Goal: Use online tool/utility: Utilize a website feature to perform a specific function

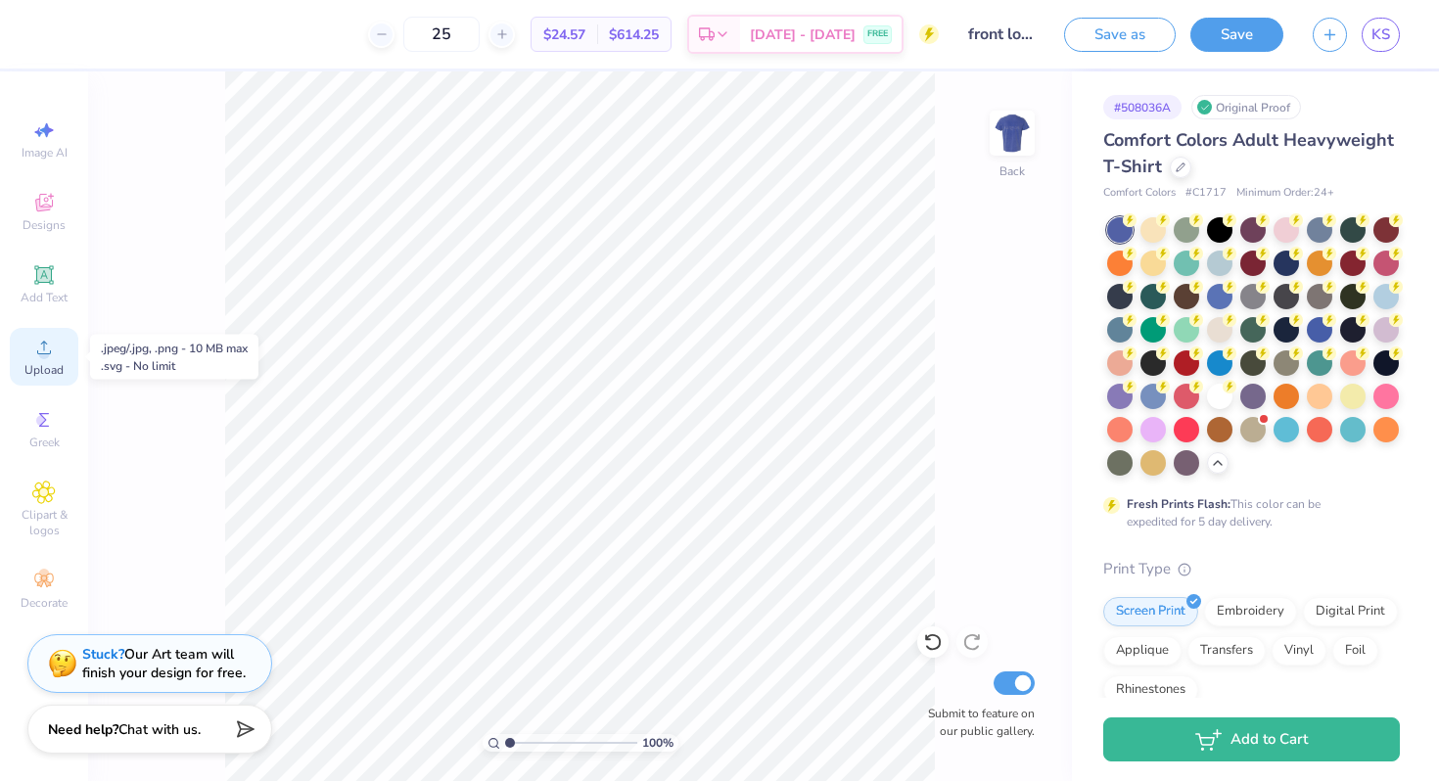
click at [43, 354] on circle at bounding box center [43, 353] width 11 height 11
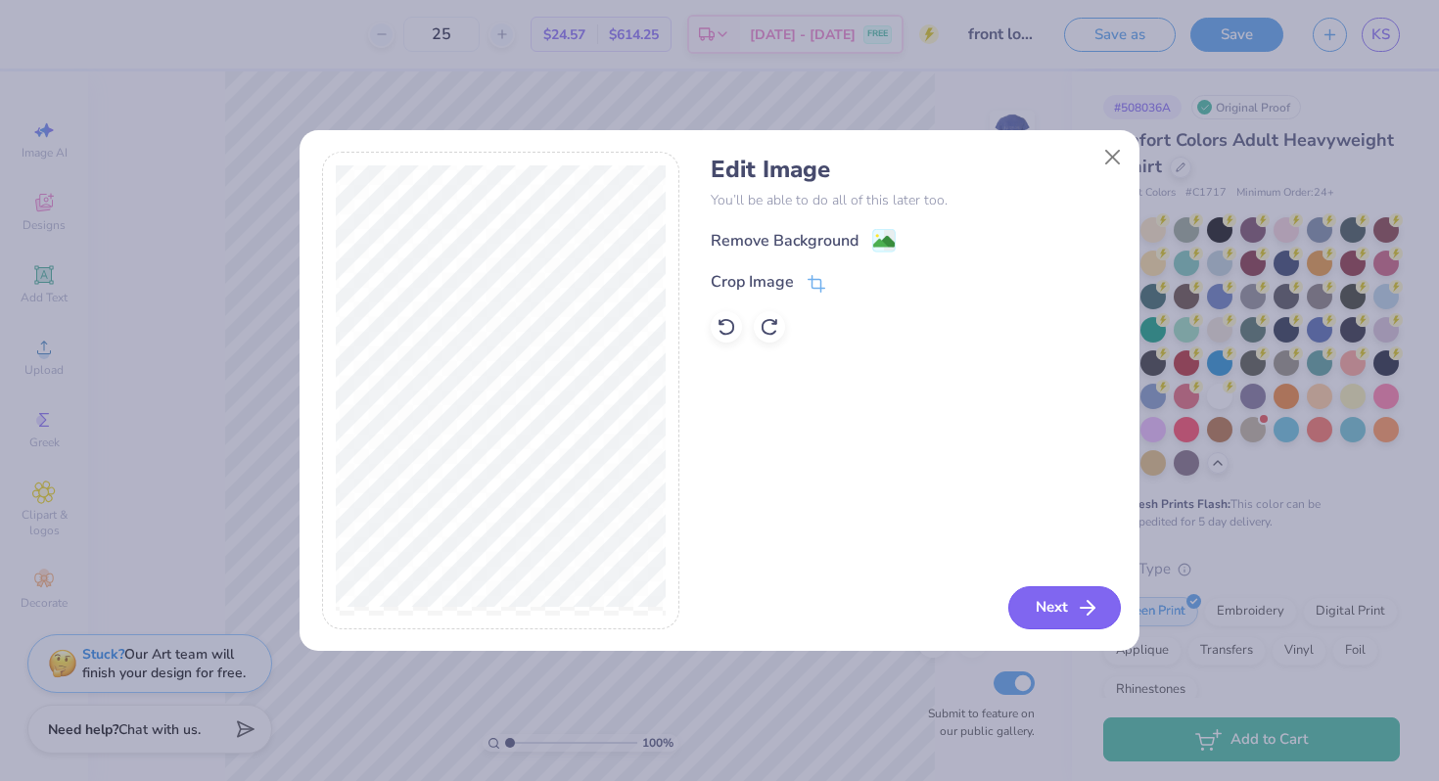
click at [1084, 606] on icon "button" at bounding box center [1087, 607] width 23 height 23
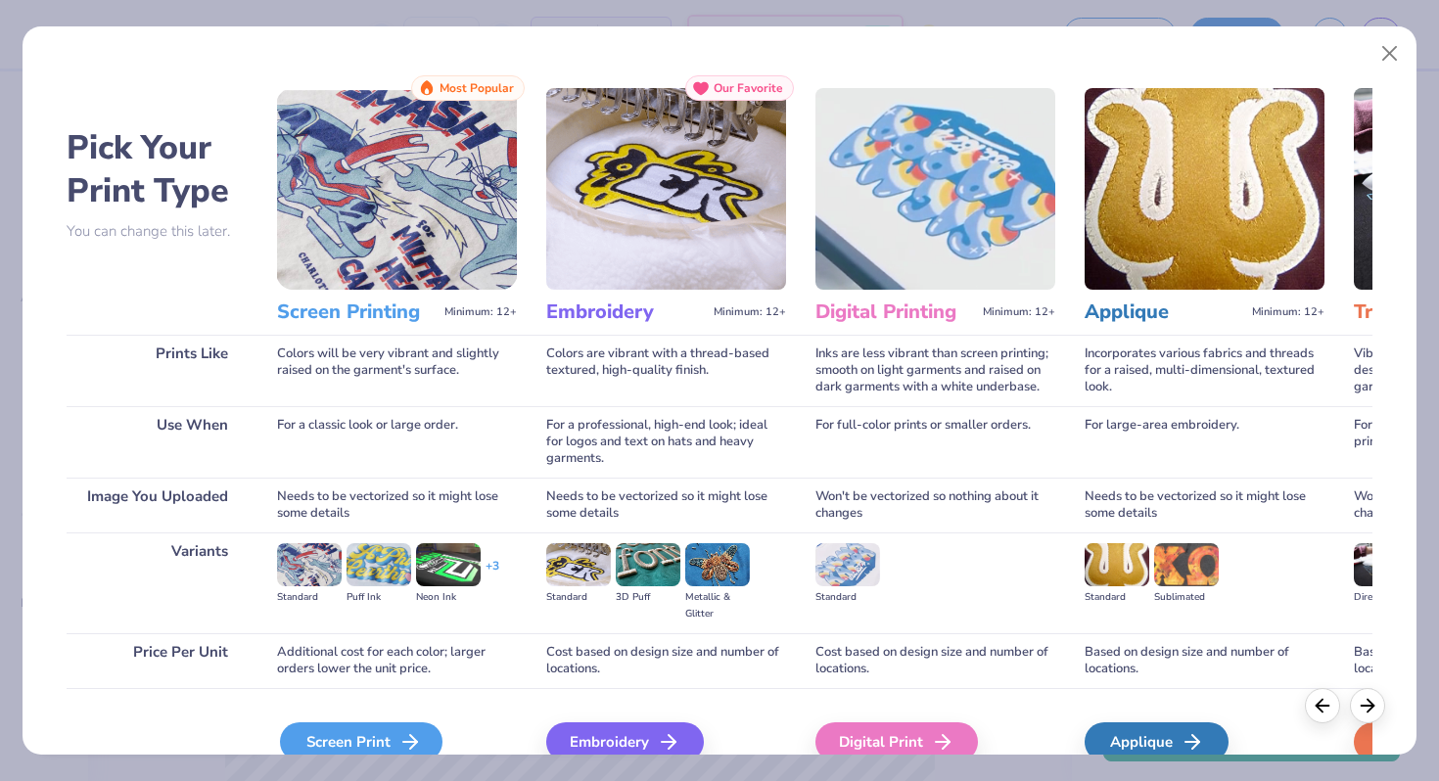
click at [373, 741] on div "Screen Print" at bounding box center [361, 741] width 162 height 39
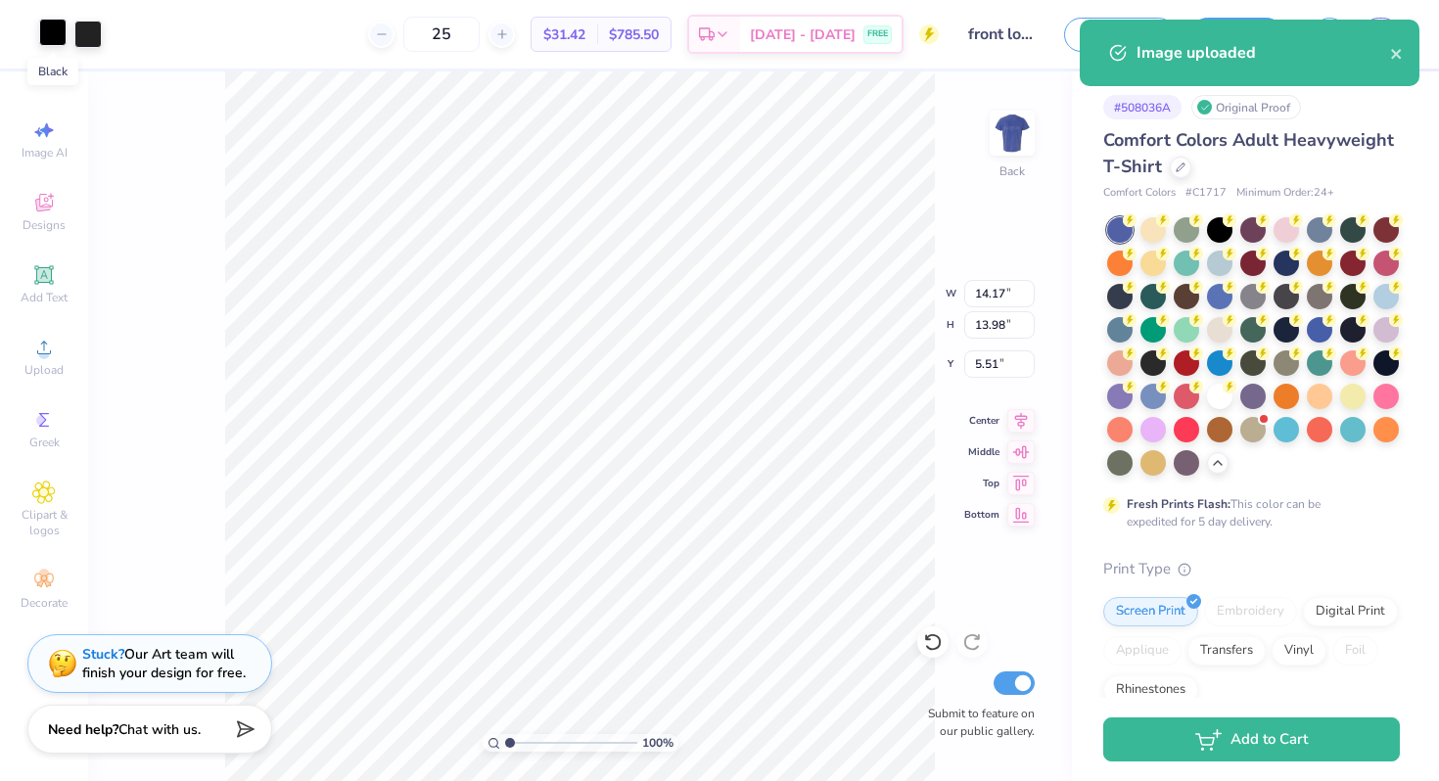
click at [56, 34] on div at bounding box center [52, 32] width 27 height 27
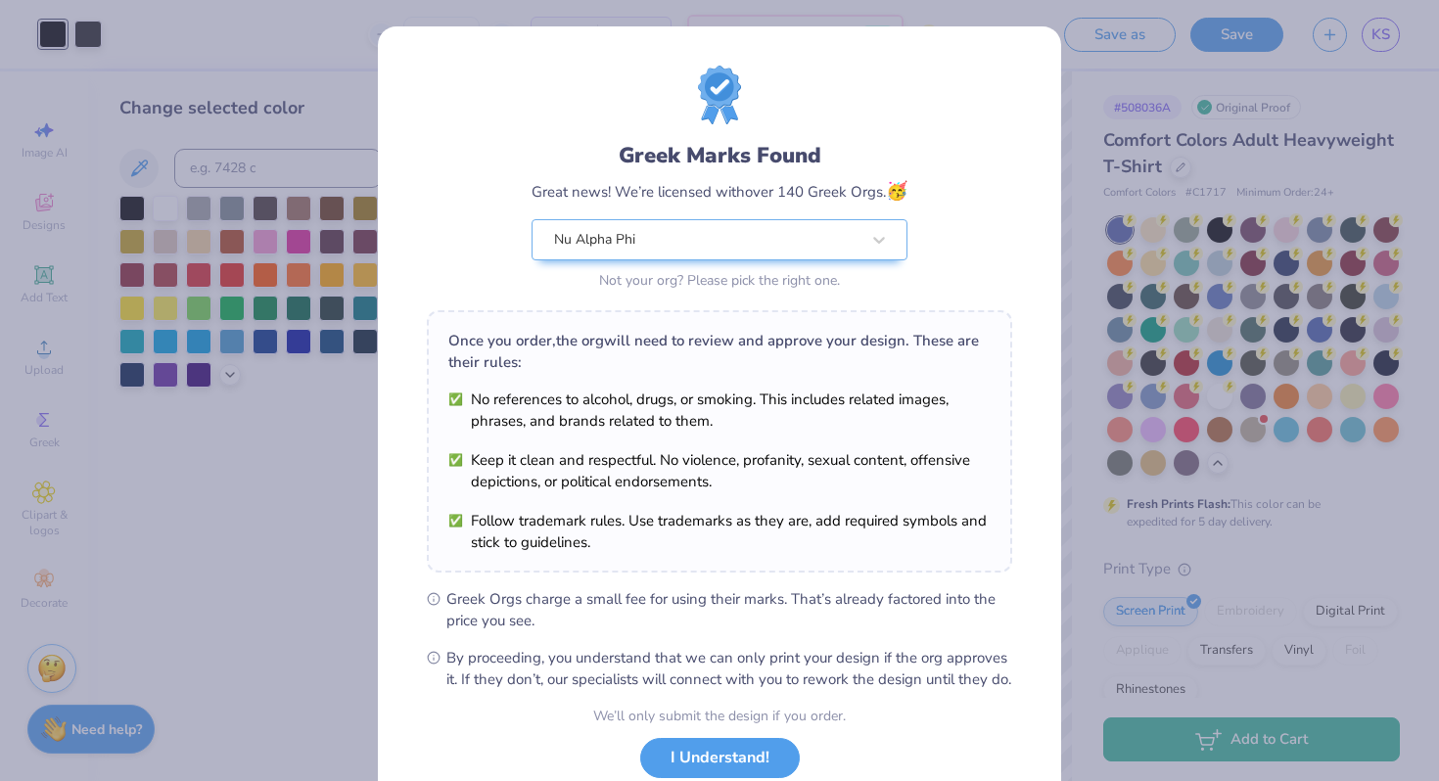
click at [165, 247] on div "Greek Marks Found Great news! We’re licensed with over 140 Greek Orgs. 🥳 Nu Alp…" at bounding box center [719, 390] width 1439 height 781
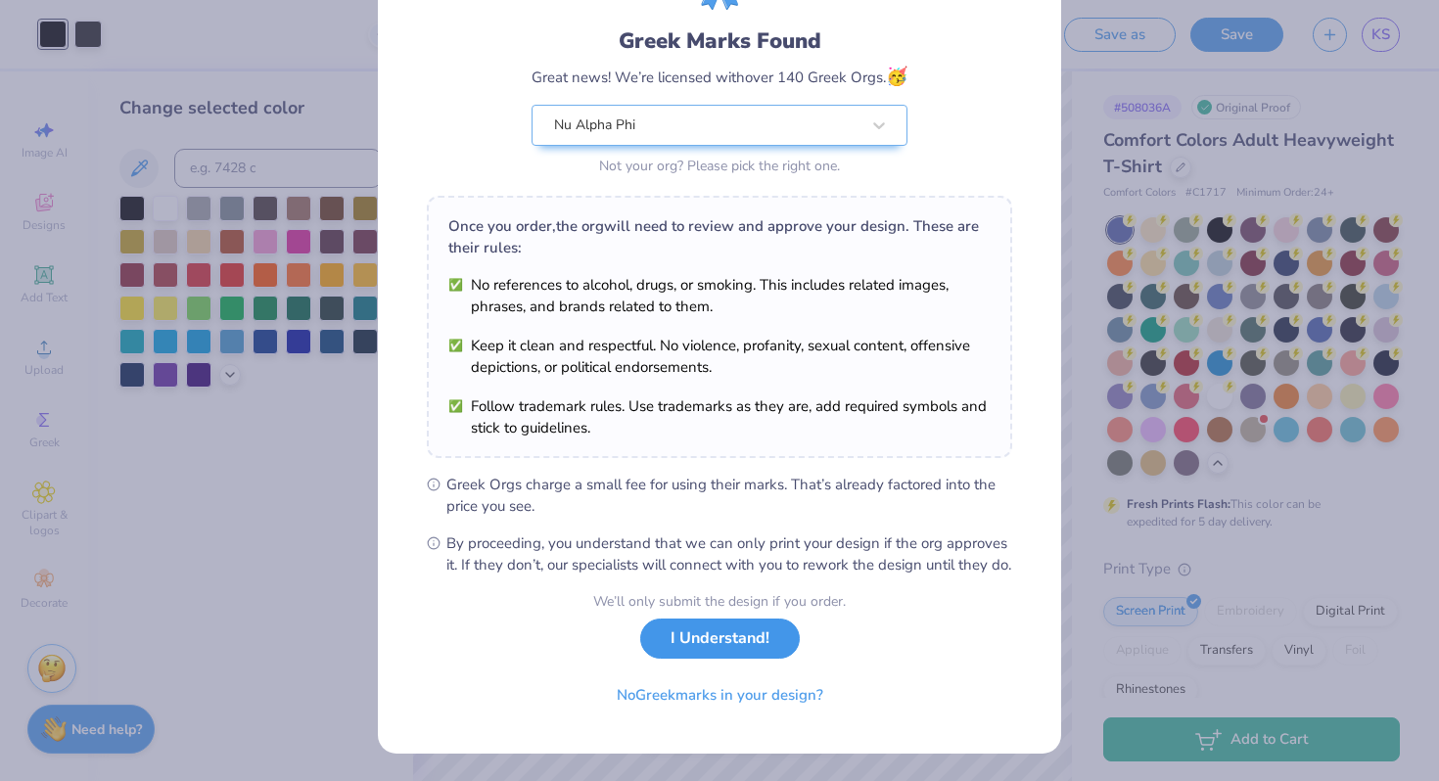
click at [709, 642] on button "I Understand!" at bounding box center [720, 639] width 160 height 40
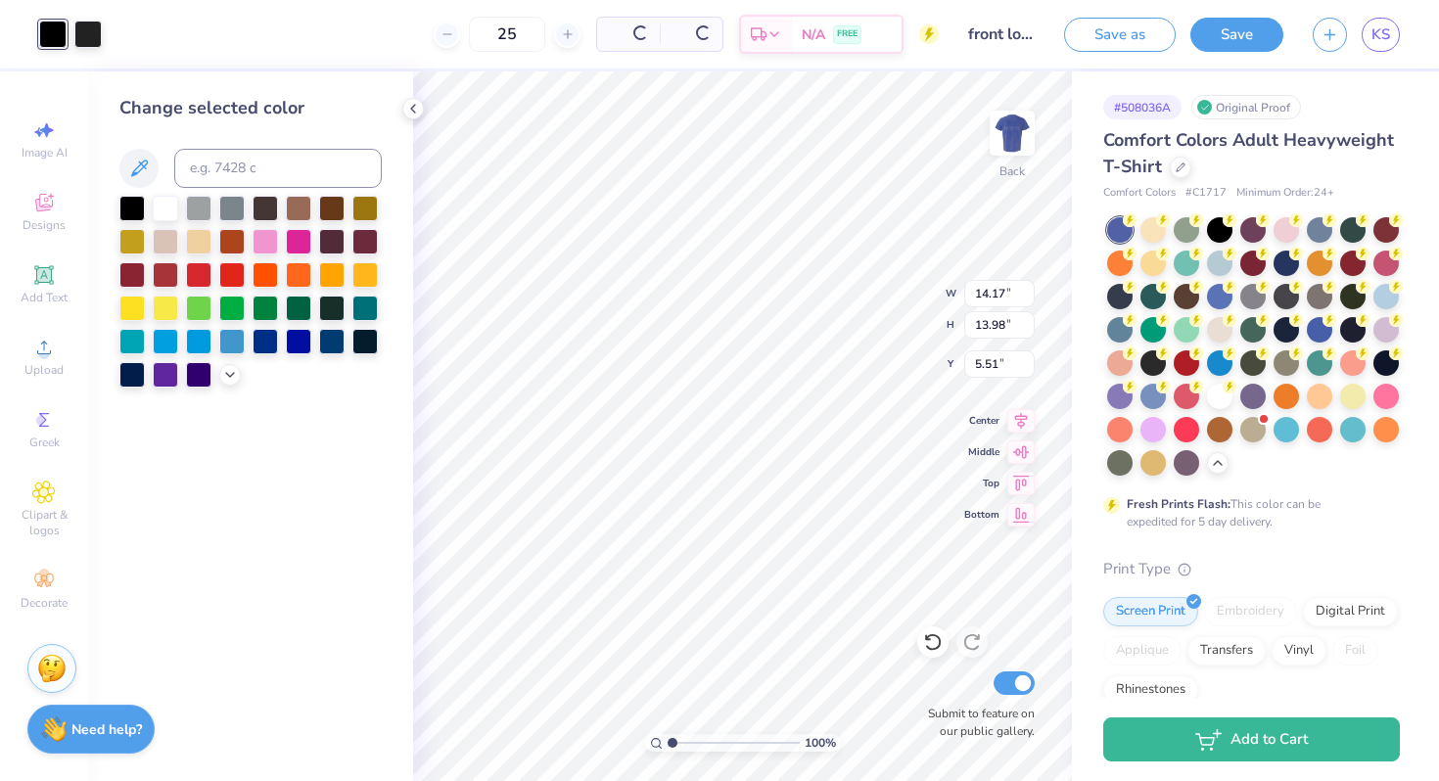
scroll to position [0, 0]
click at [155, 229] on div at bounding box center [165, 239] width 25 height 25
click at [91, 28] on div at bounding box center [87, 32] width 27 height 27
click at [166, 242] on div at bounding box center [165, 239] width 25 height 25
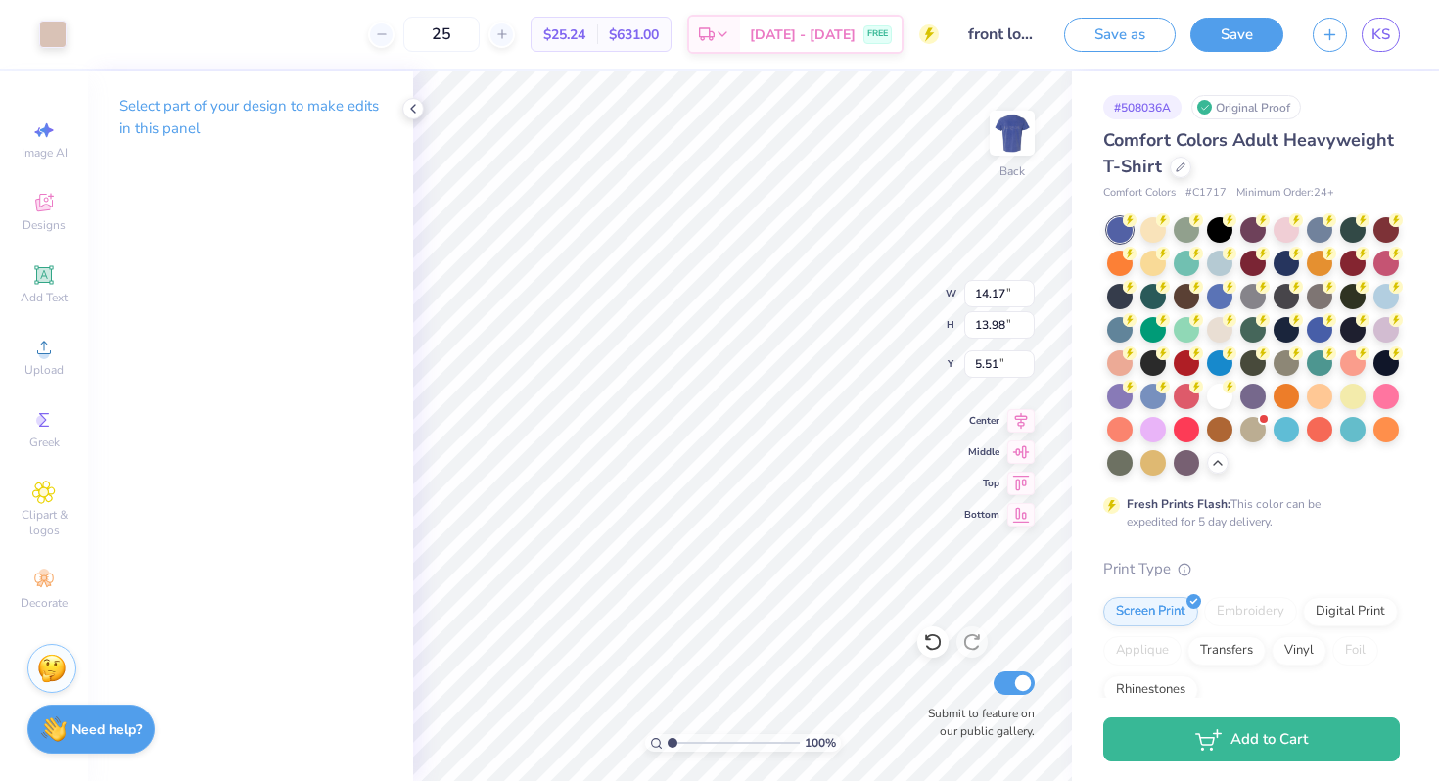
type input "3.00"
type input "4.57"
type input "4.51"
type input "3.12"
type input "3.08"
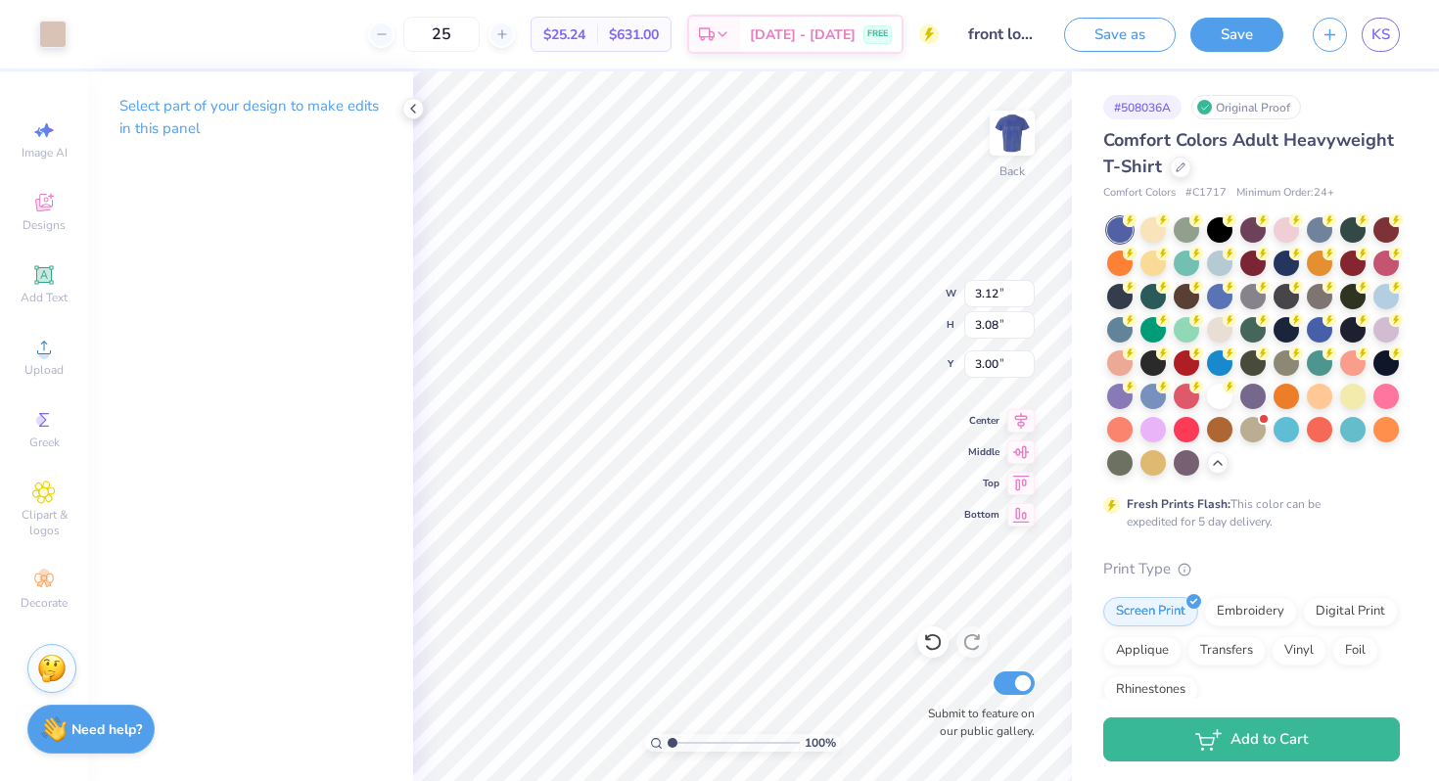
type input "3.89"
type input "2.55"
type input "2.51"
type input "4.52"
type input "4.45"
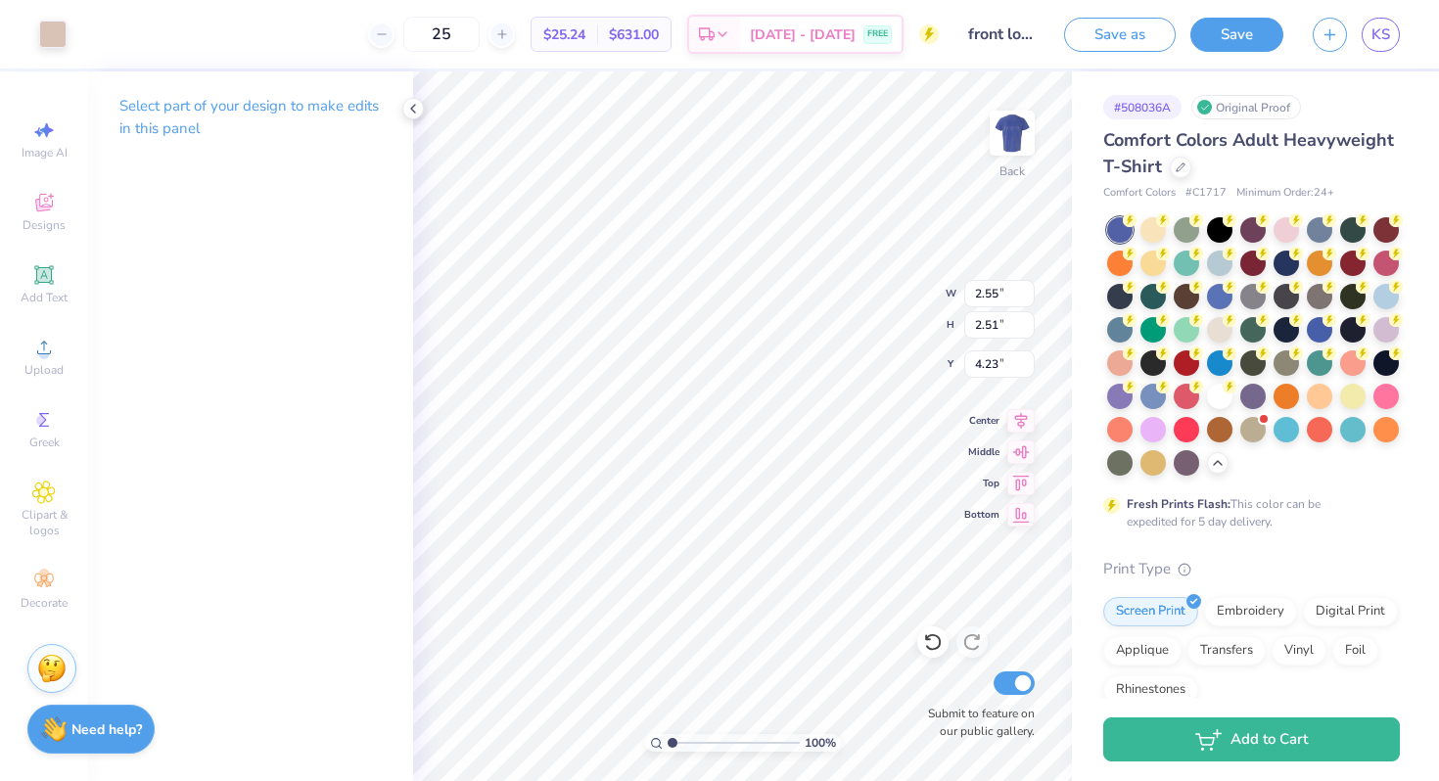
type input "4.43"
click at [1017, 141] on img at bounding box center [1012, 133] width 78 height 78
type input "12.37"
type input "3.10"
type input "8.53"
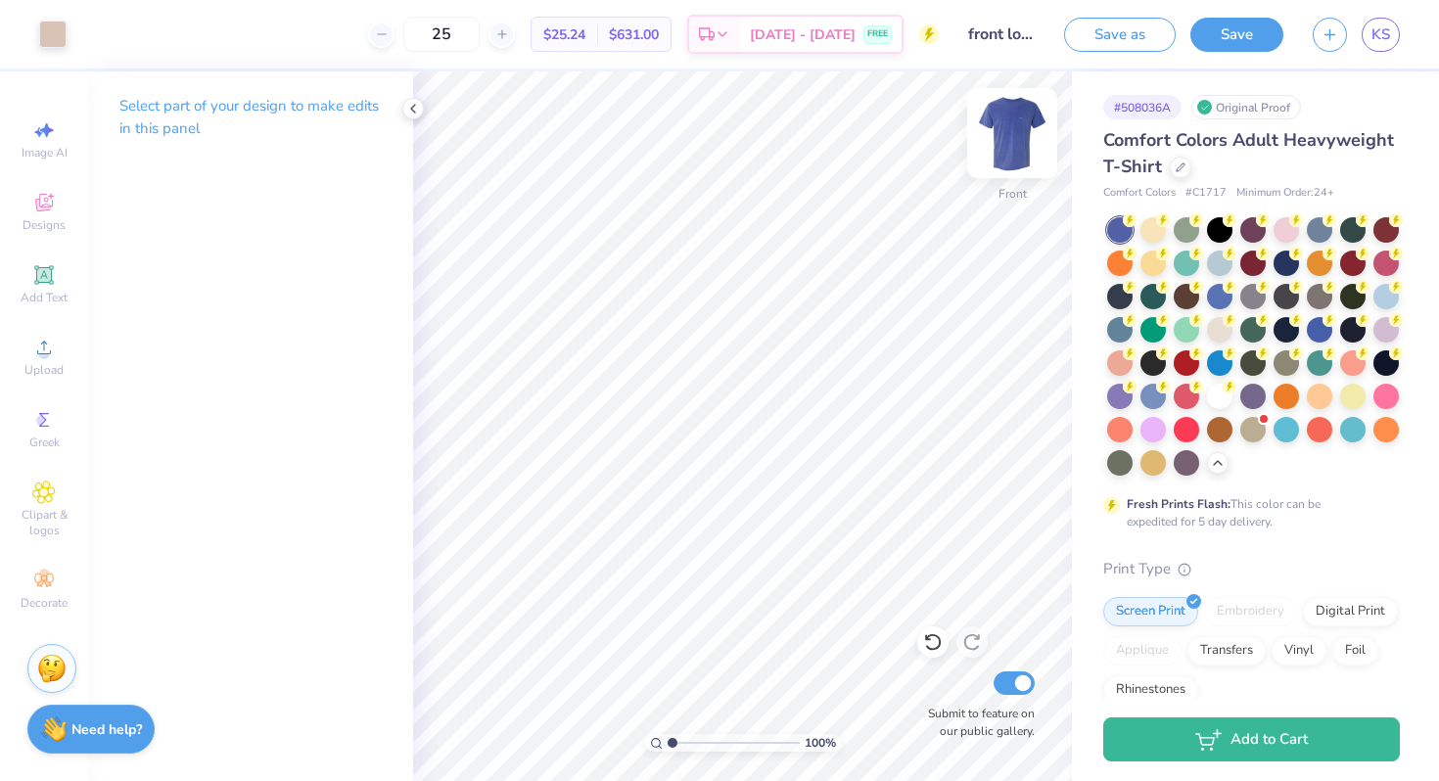
click at [1008, 130] on img at bounding box center [1012, 133] width 78 height 78
click at [1008, 129] on img at bounding box center [1012, 133] width 78 height 78
click at [1008, 129] on img at bounding box center [1012, 133] width 39 height 39
type input "2.93"
type input "2.89"
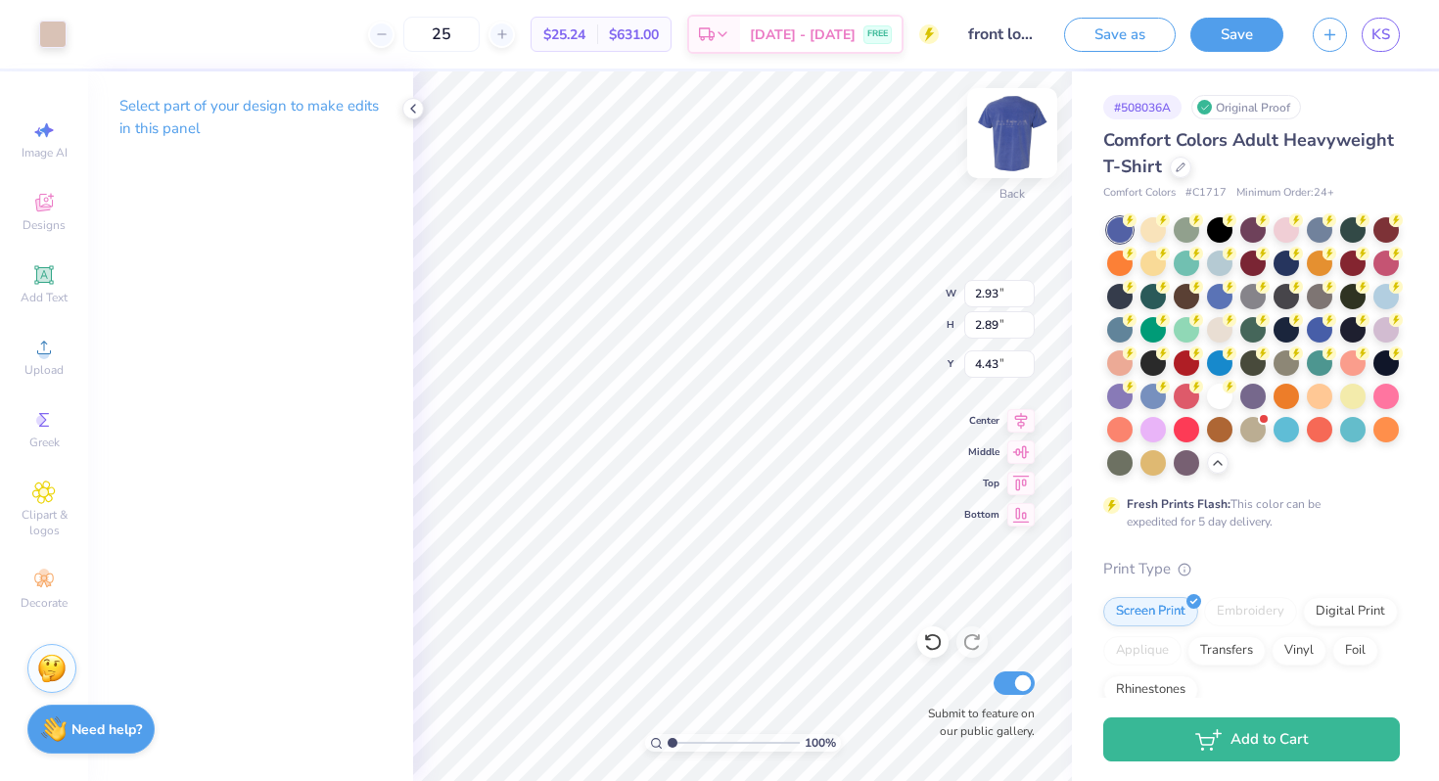
type input "4.29"
type input "10.28"
type input "10.14"
type input "3.00"
type input "10.85"
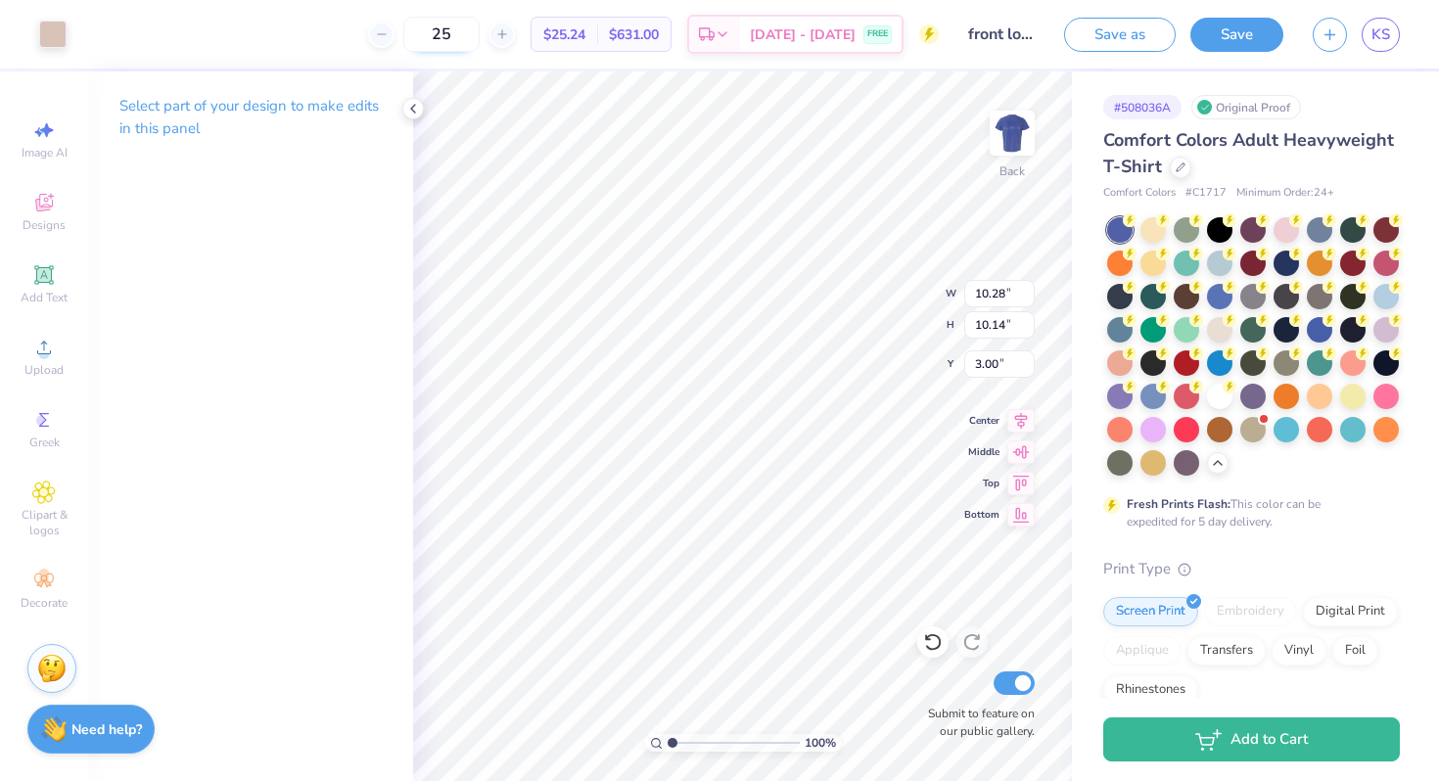
type input "10.70"
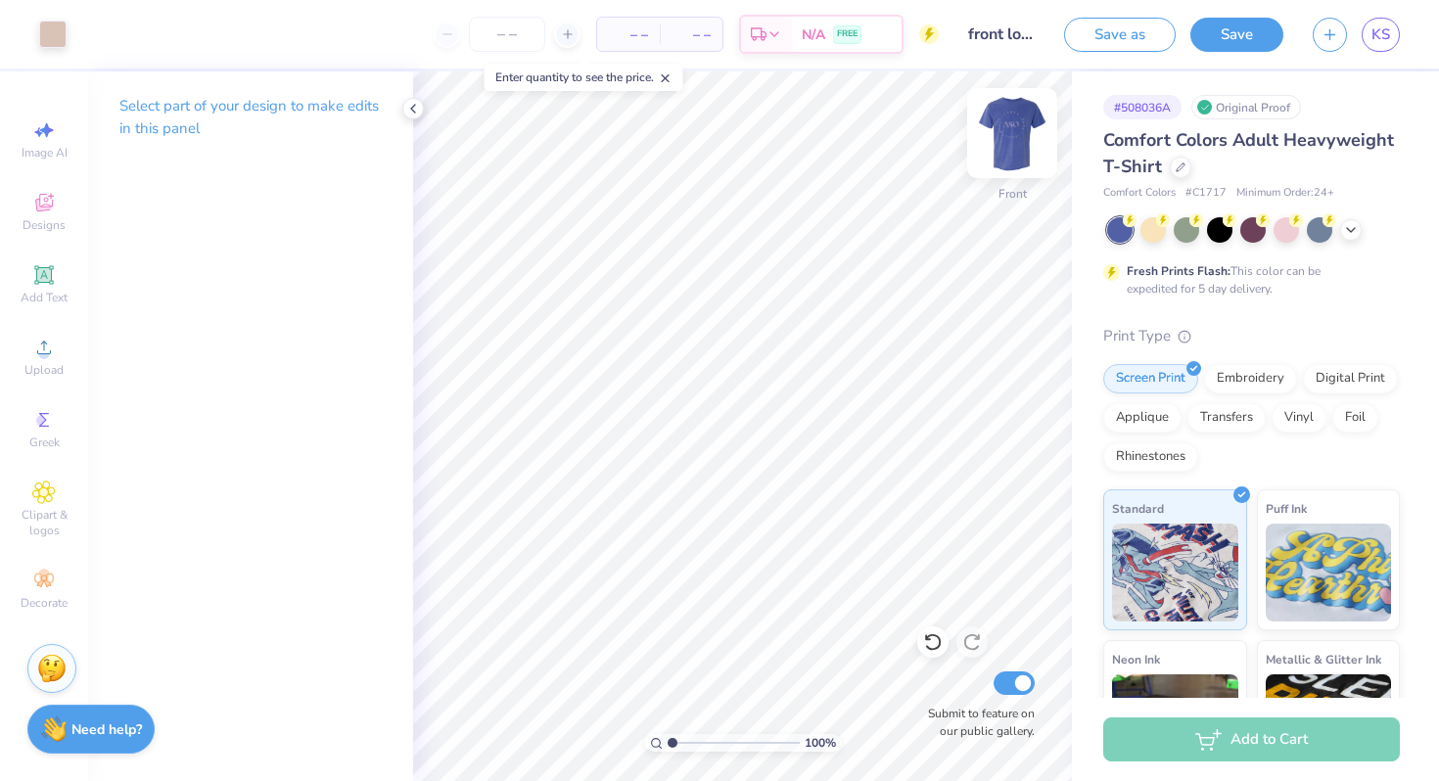
click at [1002, 130] on img at bounding box center [1012, 133] width 78 height 78
